Goal: Ask a question: Seek information or help from site administrators or community

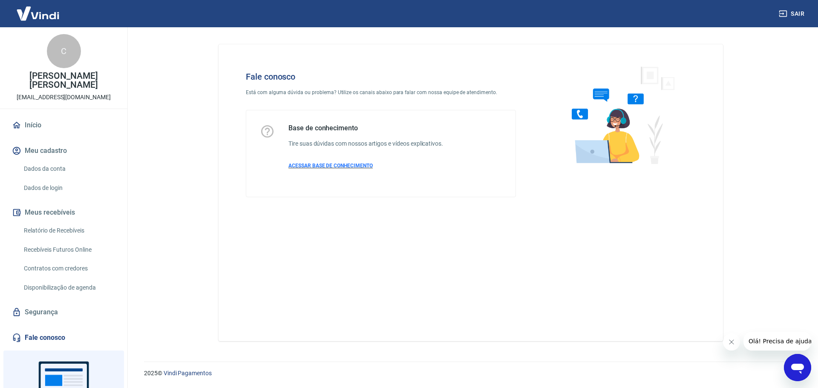
click at [322, 166] on span "ACESSAR BASE DE CONHECIMENTO" at bounding box center [330, 166] width 84 height 6
click at [52, 166] on link "Dados da conta" at bounding box center [68, 168] width 97 height 17
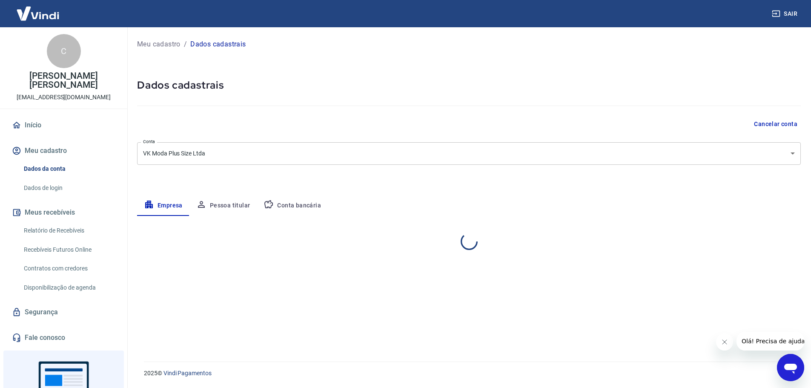
select select "SP"
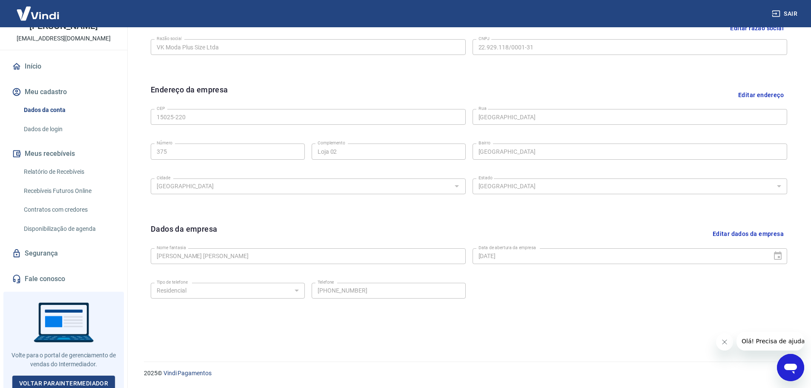
scroll to position [62, 0]
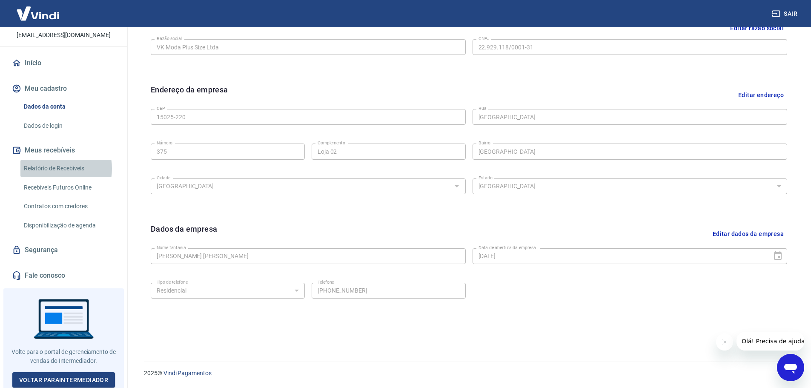
click at [52, 169] on link "Relatório de Recebíveis" at bounding box center [68, 168] width 97 height 17
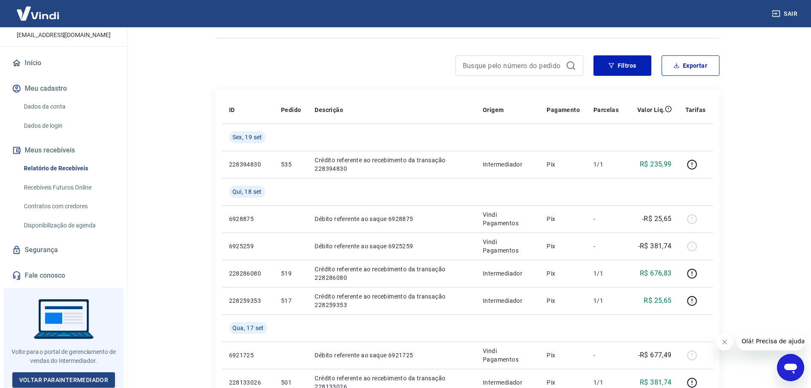
scroll to position [128, 0]
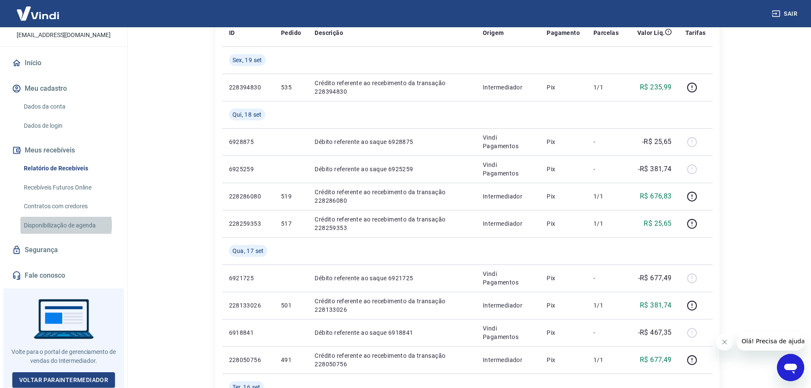
click at [55, 224] on link "Disponibilização de agenda" at bounding box center [68, 225] width 97 height 17
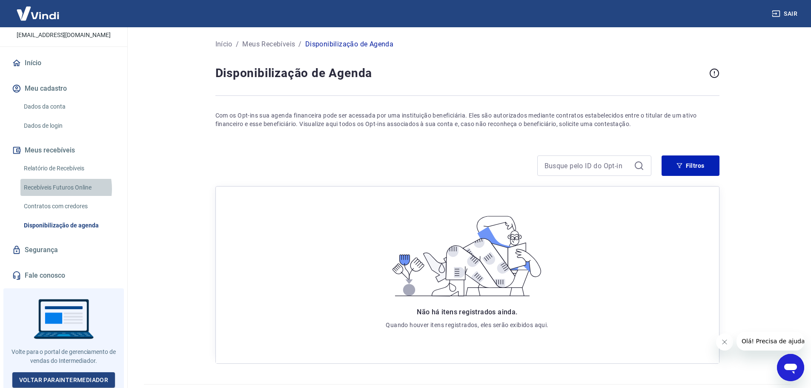
click at [53, 189] on link "Recebíveis Futuros Online" at bounding box center [68, 187] width 97 height 17
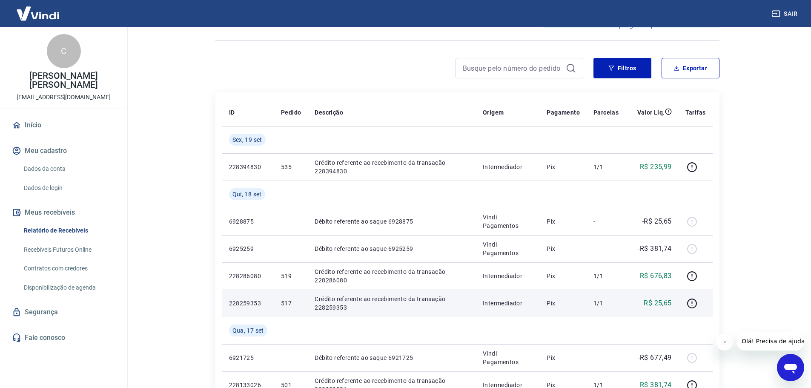
scroll to position [43, 0]
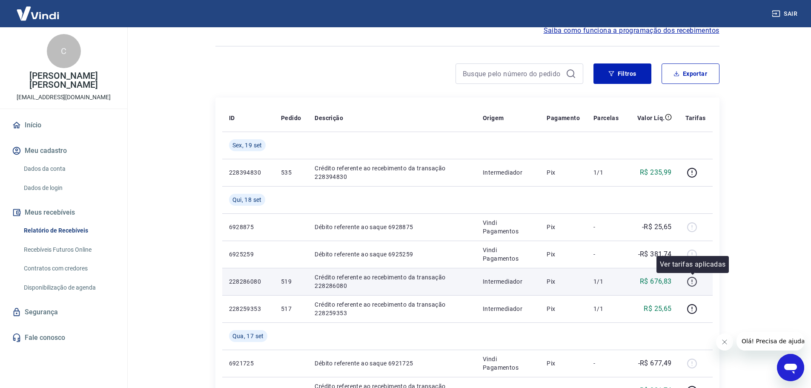
click at [692, 282] on icon "button" at bounding box center [692, 281] width 11 height 11
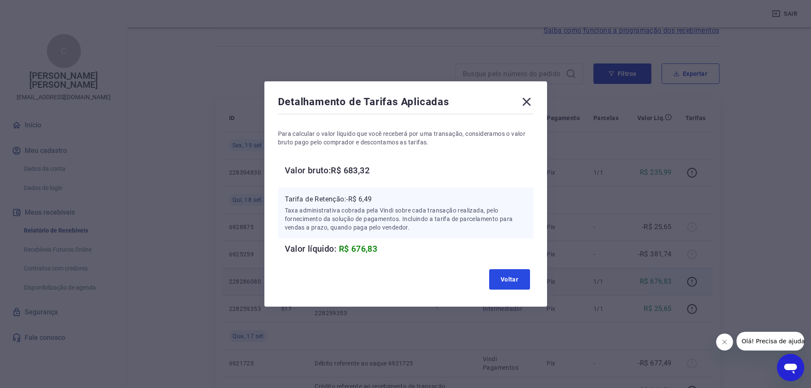
click at [523, 282] on button "Voltar" at bounding box center [509, 279] width 41 height 20
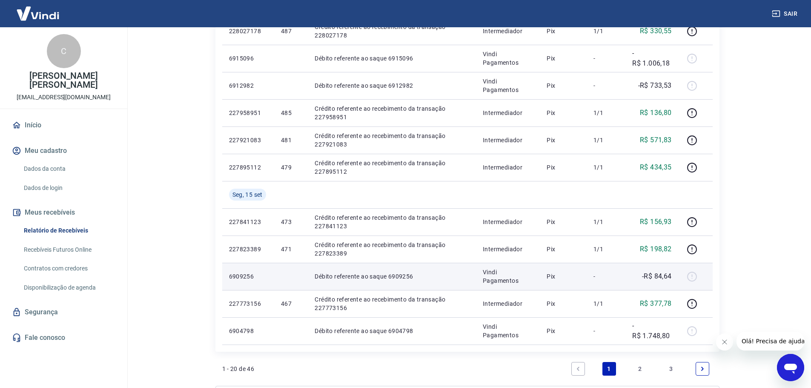
scroll to position [554, 0]
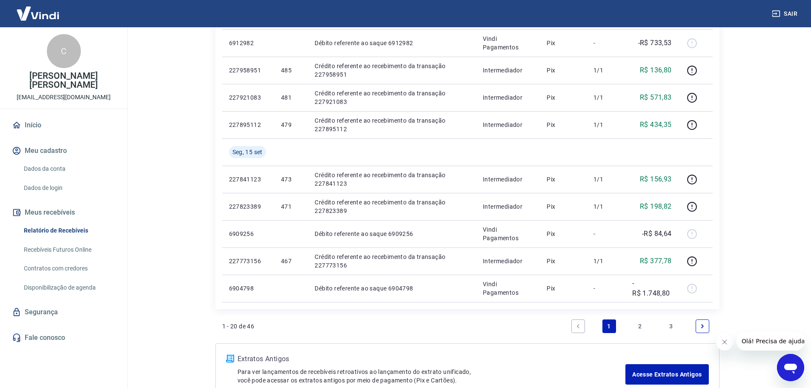
click at [758, 341] on span "Olá! Precisa de ajuda?" at bounding box center [774, 341] width 66 height 7
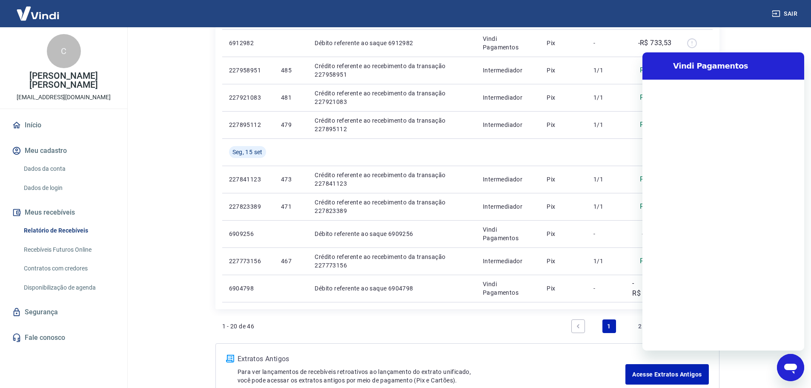
scroll to position [0, 0]
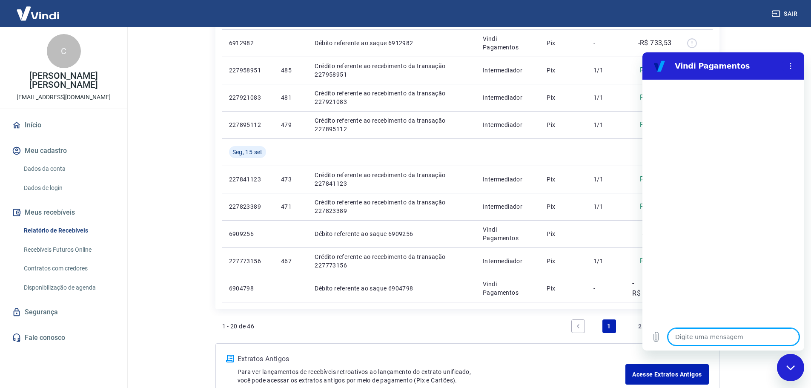
type textarea "O"
type textarea "x"
type textarea "O"
type textarea "x"
type textarea "O q"
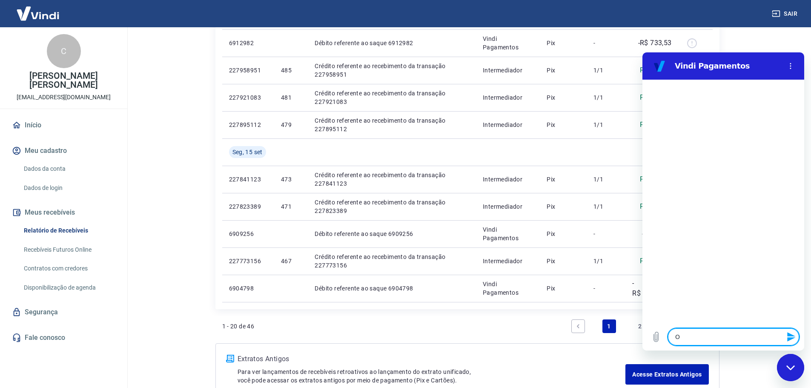
type textarea "x"
type textarea "O qu"
type textarea "x"
type textarea "O que"
type textarea "x"
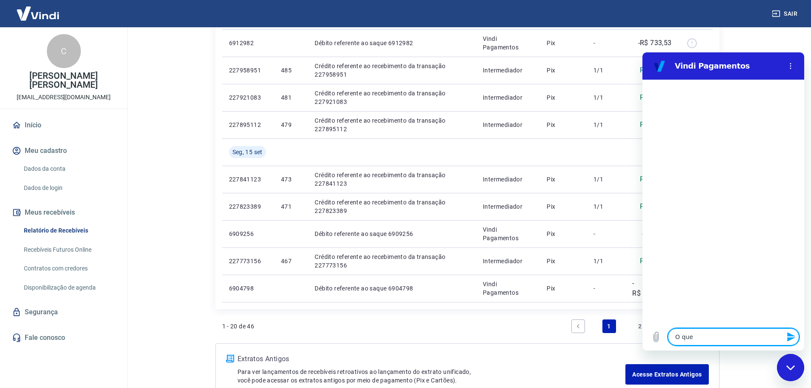
type textarea "O que"
type textarea "x"
type textarea "O que s"
type textarea "x"
type textarea "O que si"
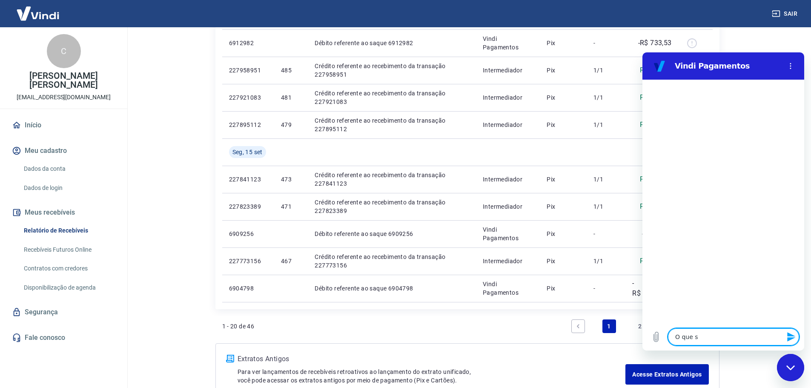
type textarea "x"
type textarea "O que sig"
type textarea "x"
type textarea "O que sign"
type textarea "x"
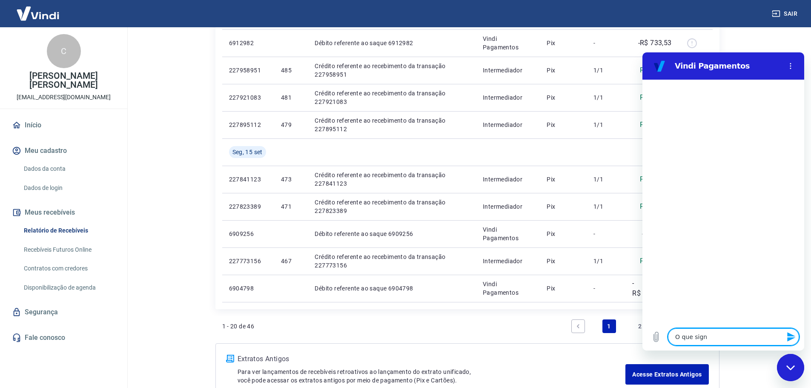
type textarea "O que signi"
type textarea "x"
type textarea "O que signif"
type textarea "x"
type textarea "O que signifi"
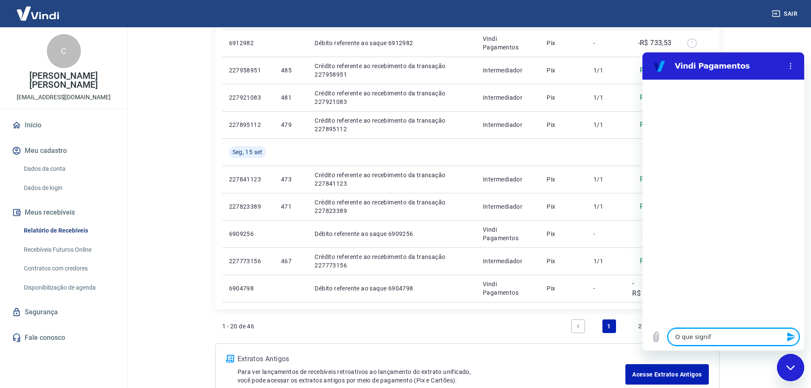
type textarea "x"
type textarea "O que signific"
type textarea "x"
type textarea "O que significa"
type textarea "x"
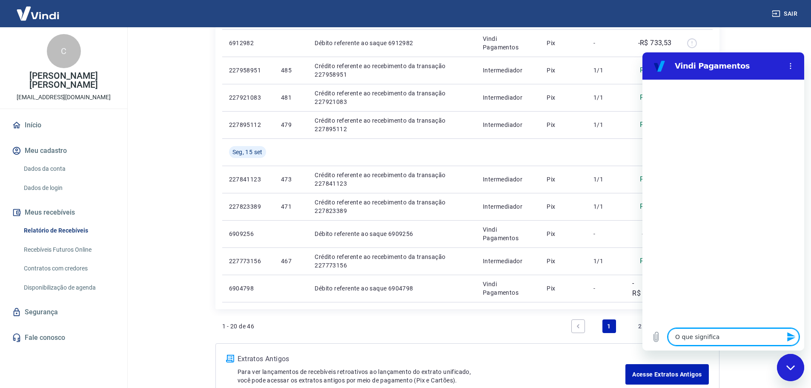
type textarea "O que significa"
type textarea "x"
type textarea "O que significa e"
type textarea "x"
type textarea "O que significa es"
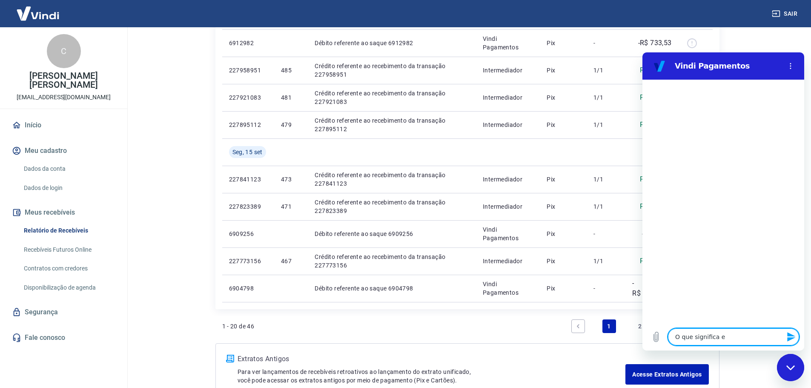
type textarea "x"
type textarea "O que significa est"
type textarea "x"
type textarea "O que significa este"
type textarea "x"
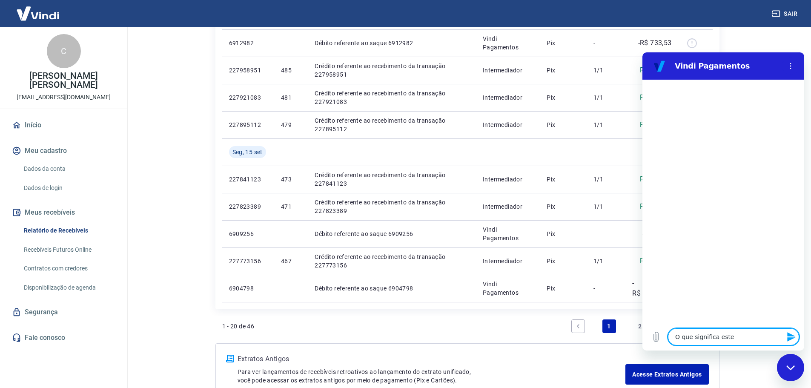
type textarea "O que significa este"
type textarea "x"
type textarea "O que significa este d"
type textarea "x"
type textarea "O que significa este de"
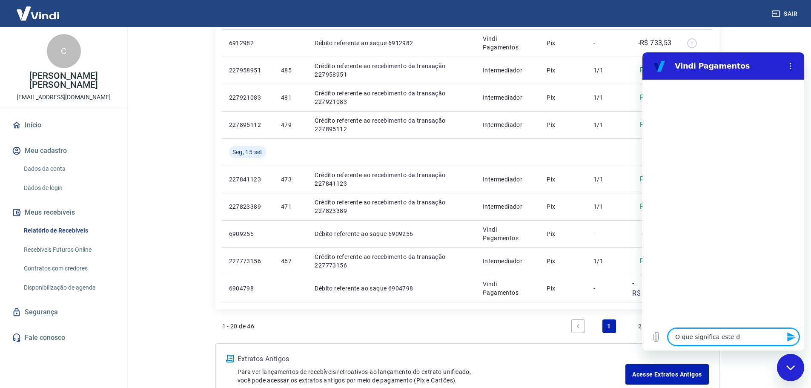
type textarea "x"
type textarea "O que significa este deb"
type textarea "x"
type textarea "O que significa este debi"
type textarea "x"
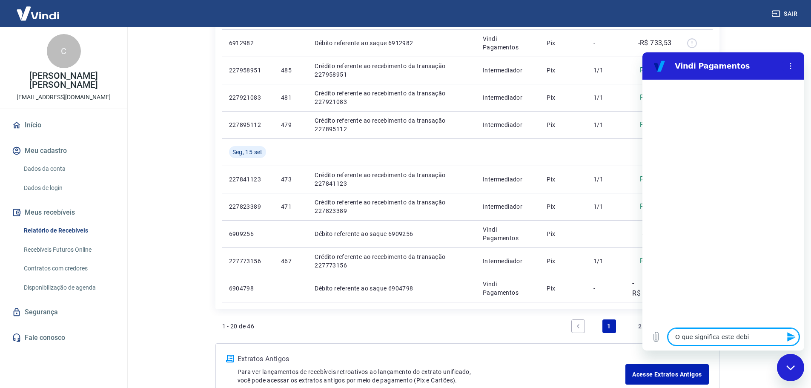
type textarea "O que significa este debit"
type textarea "x"
type textarea "O que significa este debito"
type textarea "x"
type textarea "O que significa este debito"
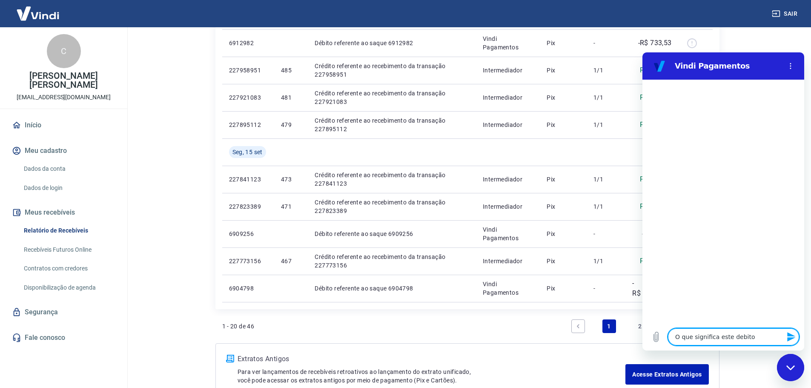
type textarea "x"
type textarea "O que significa este debito r"
type textarea "x"
type textarea "O que significa este debito re"
type textarea "x"
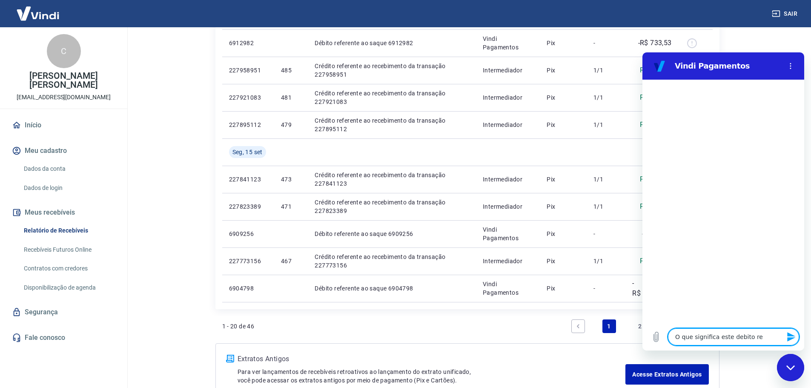
type textarea "O que significa este debito ref"
type textarea "x"
type textarea "O que significa este debito refe"
type textarea "x"
type textarea "O que significa este debito refer"
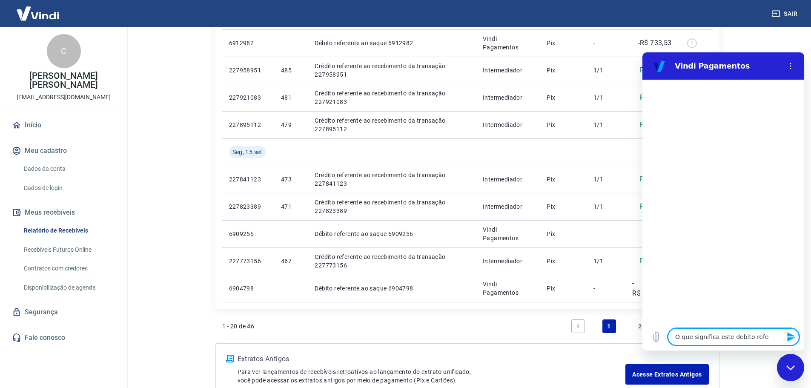
type textarea "x"
type textarea "O que significa este debito refere"
type textarea "x"
type textarea "O que significa este debito referen"
type textarea "x"
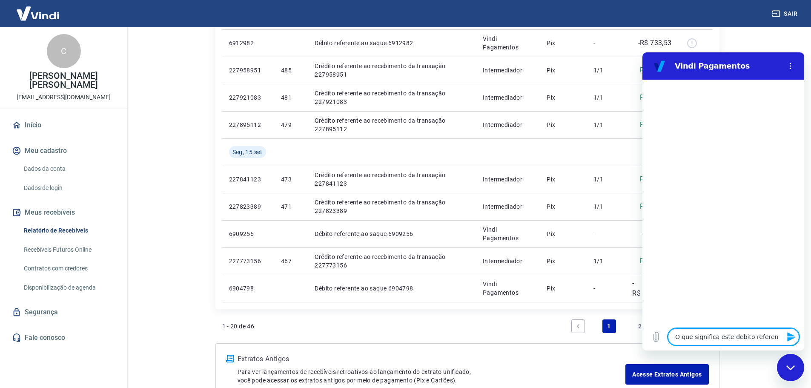
type textarea "O que significa este debito referent"
type textarea "x"
type textarea "O que significa este debito referente"
type textarea "x"
type textarea "O que significa este debito referente"
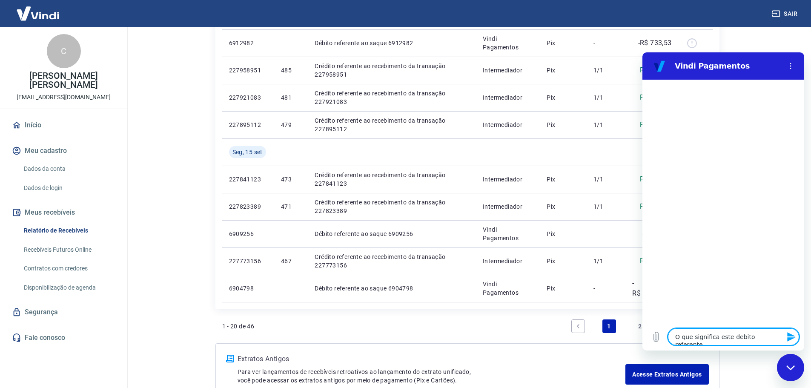
type textarea "x"
type textarea "O que significa este debito referente a"
type textarea "x"
type textarea "O que significa este debito referente ao"
type textarea "x"
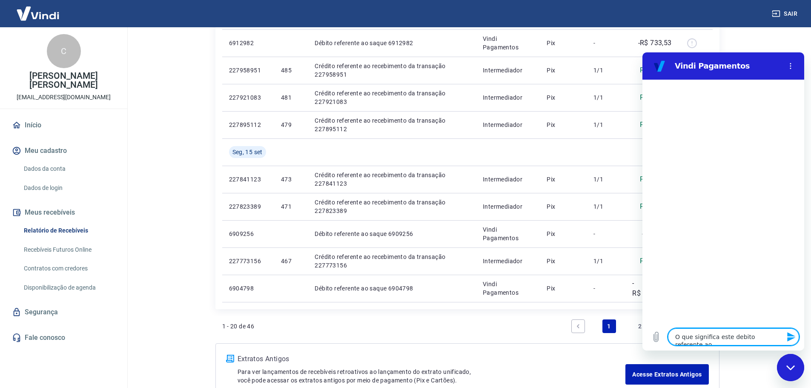
type textarea "O que significa este debito referente ao"
type textarea "x"
type textarea "O que significa este debito referente ao s"
type textarea "x"
type textarea "O que significa este debito referente ao sa"
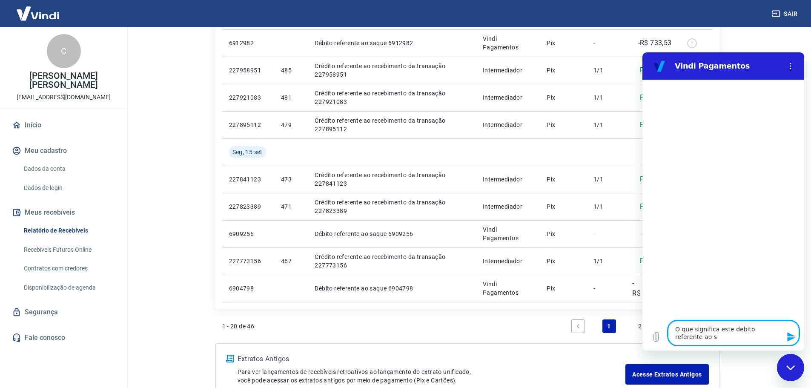
type textarea "x"
type textarea "O que significa este debito referente ao saq"
type textarea "x"
type textarea "O que significa este debito referente ao saqu"
type textarea "x"
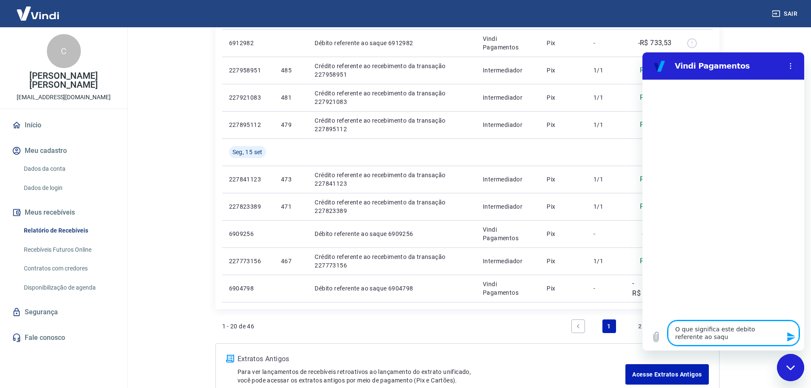
type textarea "O que significa este debito referente ao saque"
type textarea "x"
type textarea "O que significa este debito referente ao saque"
click at [790, 336] on icon "Enviar mensagem" at bounding box center [791, 336] width 8 height 9
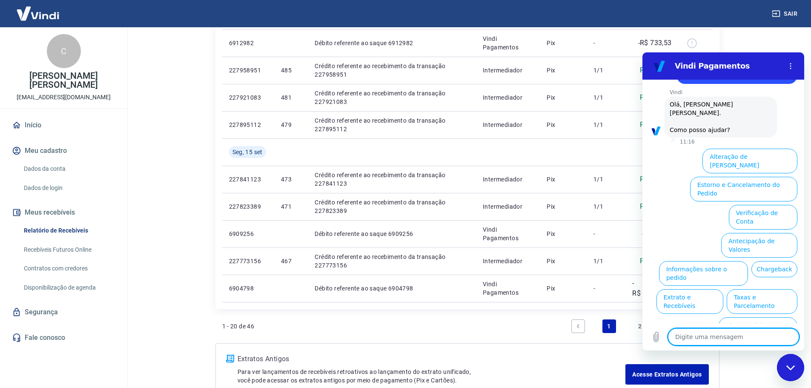
scroll to position [37, 0]
click at [789, 369] on icon "Fechar janela de mensagens" at bounding box center [791, 368] width 9 height 6
type textarea "x"
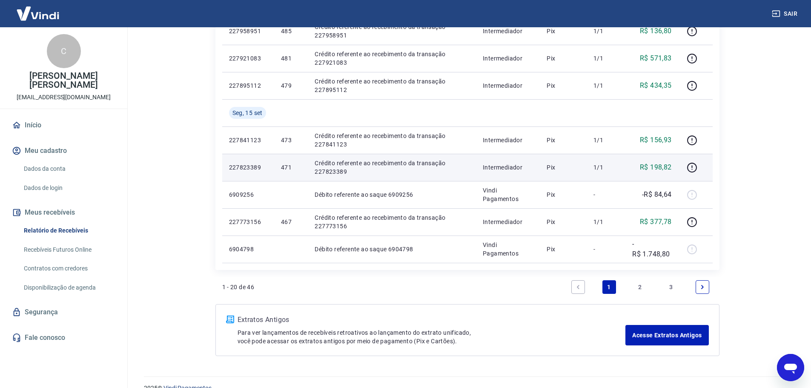
scroll to position [608, 0]
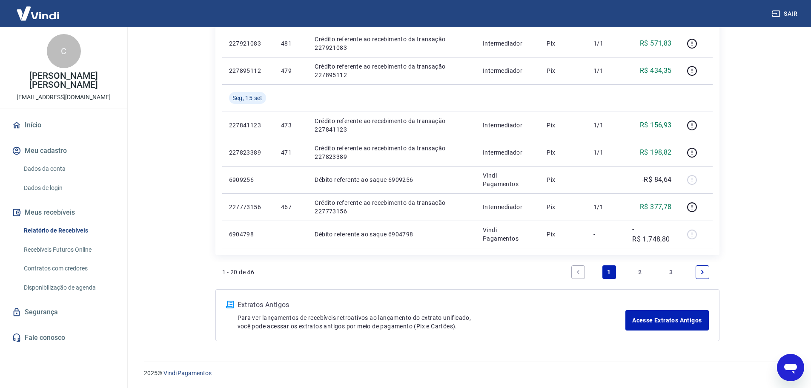
click at [670, 271] on link "3" at bounding box center [672, 272] width 14 height 14
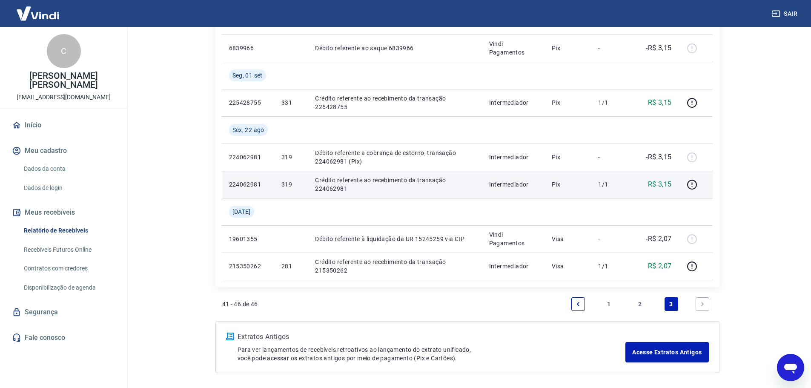
scroll to position [170, 0]
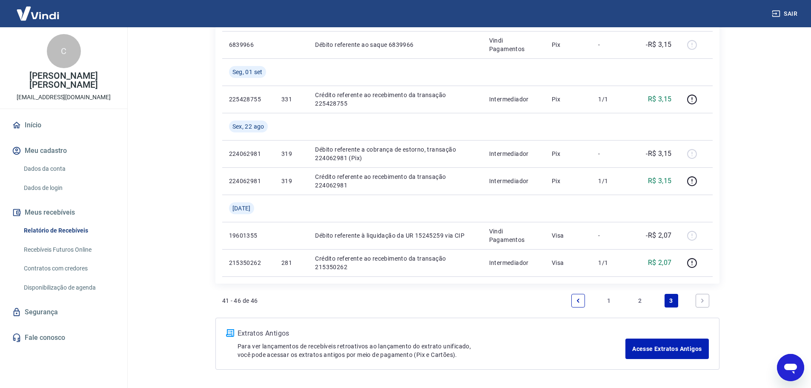
click at [642, 301] on link "2" at bounding box center [641, 301] width 14 height 14
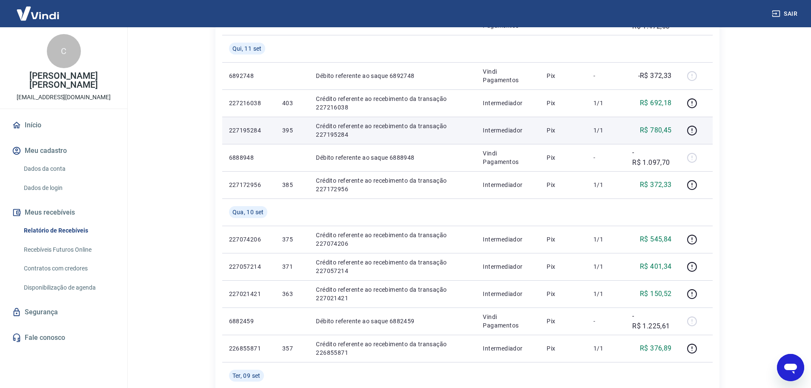
scroll to position [596, 0]
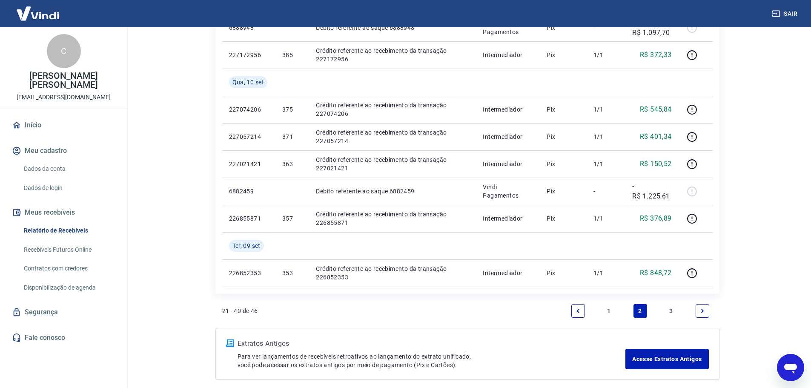
click at [607, 311] on link "1" at bounding box center [610, 311] width 14 height 14
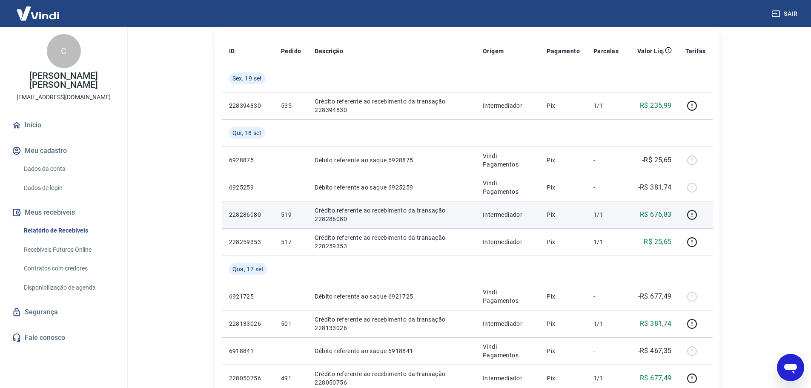
scroll to position [43, 0]
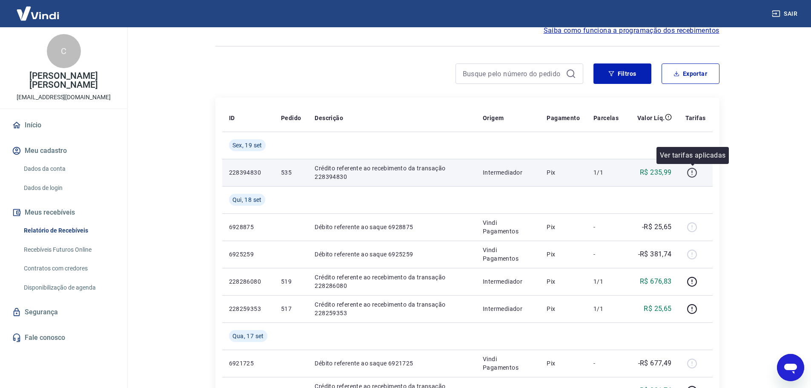
click at [694, 172] on icon "button" at bounding box center [692, 172] width 11 height 11
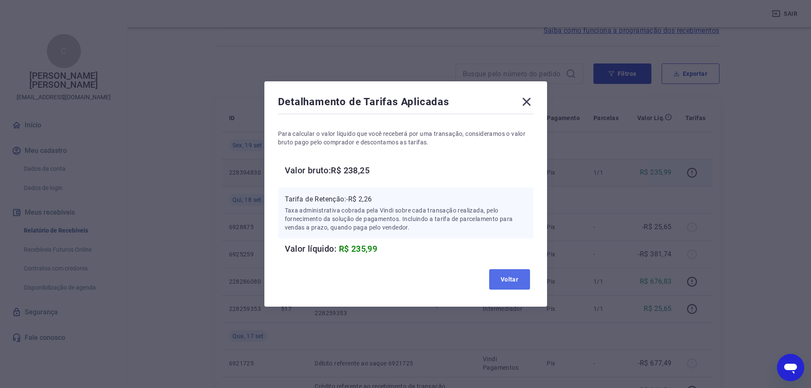
click at [510, 277] on button "Voltar" at bounding box center [509, 279] width 41 height 20
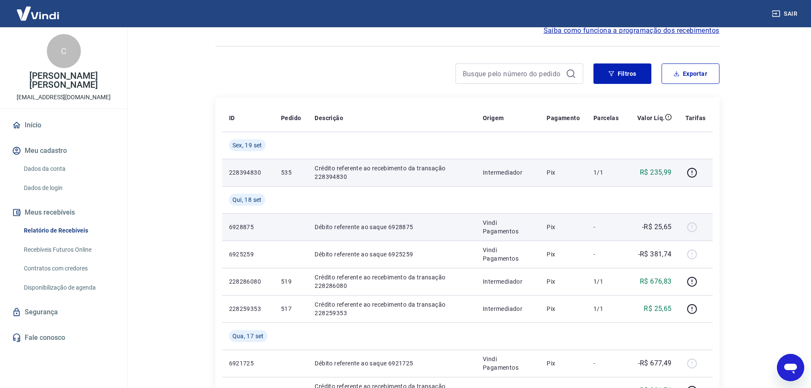
click at [693, 227] on div at bounding box center [696, 227] width 20 height 14
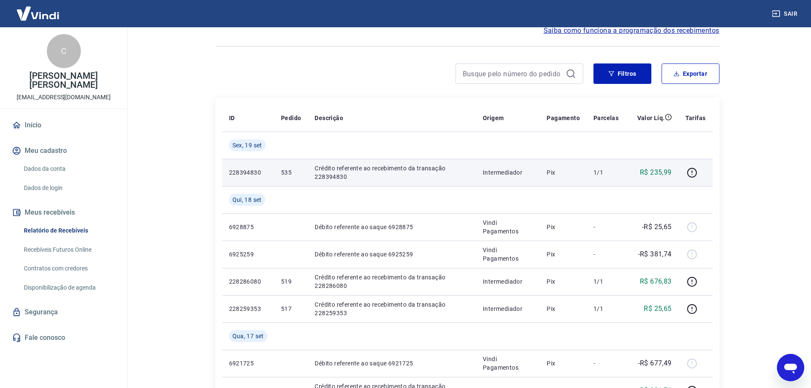
scroll to position [0, 0]
